Goal: Task Accomplishment & Management: Manage account settings

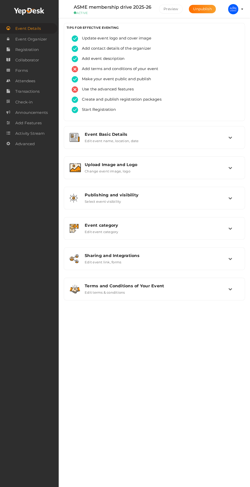
scroll to position [11, 0]
click at [15, 82] on link "Attendees" at bounding box center [28, 81] width 57 height 10
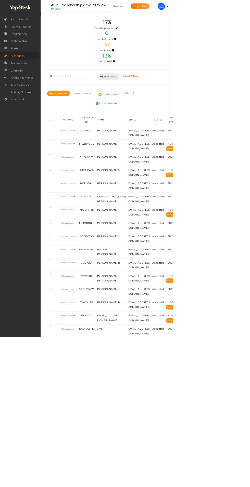
click at [238, 9] on img at bounding box center [233, 9] width 10 height 10
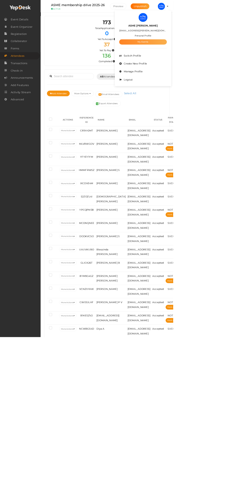
click at [241, 57] on link "My Events" at bounding box center [206, 61] width 69 height 8
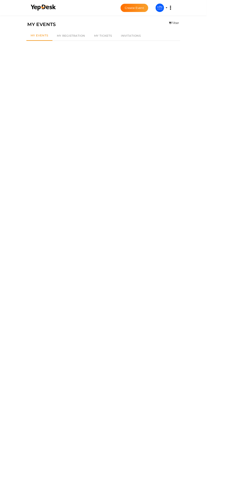
click at [236, 5] on nav "Discover Events How it works Powerful Registration / Ticketing Start selling yo…" at bounding box center [125, 9] width 250 height 19
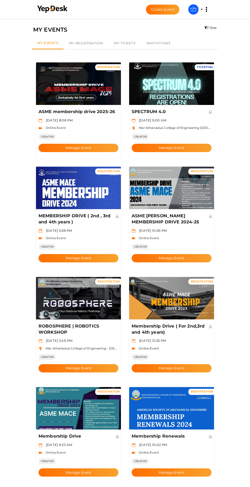
click at [193, 9] on img at bounding box center [193, 9] width 10 height 10
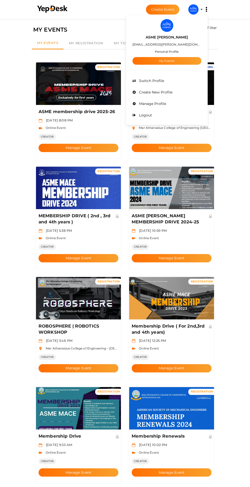
click at [172, 36] on label "ASME [PERSON_NAME]" at bounding box center [166, 37] width 42 height 6
